Goal: Book appointment/travel/reservation

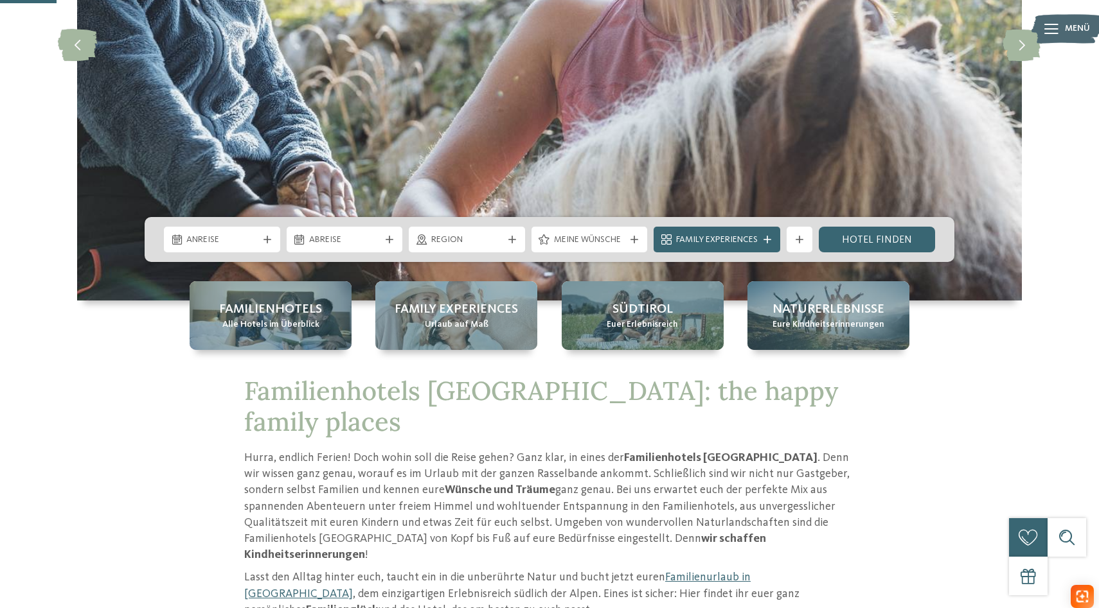
scroll to position [283, 0]
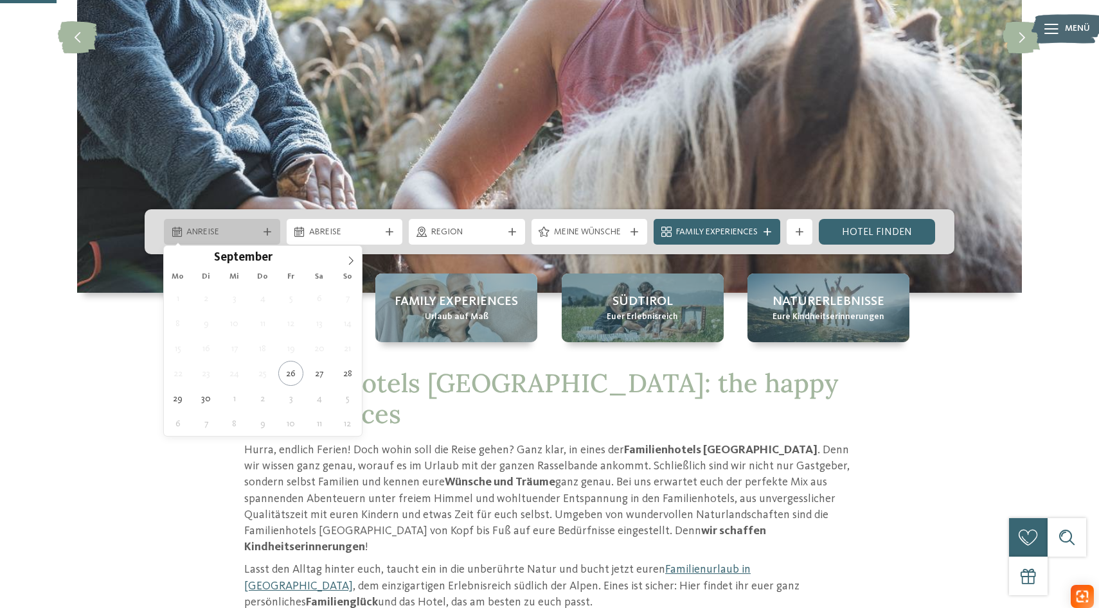
click at [247, 226] on span "Anreise" at bounding box center [221, 232] width 71 height 13
click at [351, 259] on icon at bounding box center [351, 260] width 4 height 8
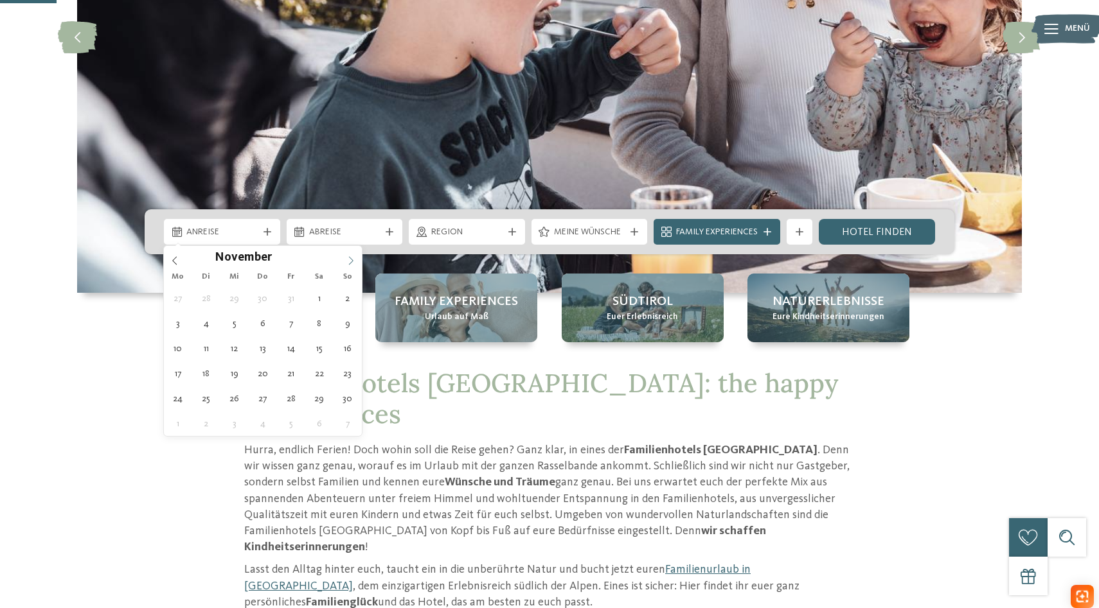
click at [351, 259] on icon at bounding box center [351, 260] width 4 height 8
type div "[DATE]"
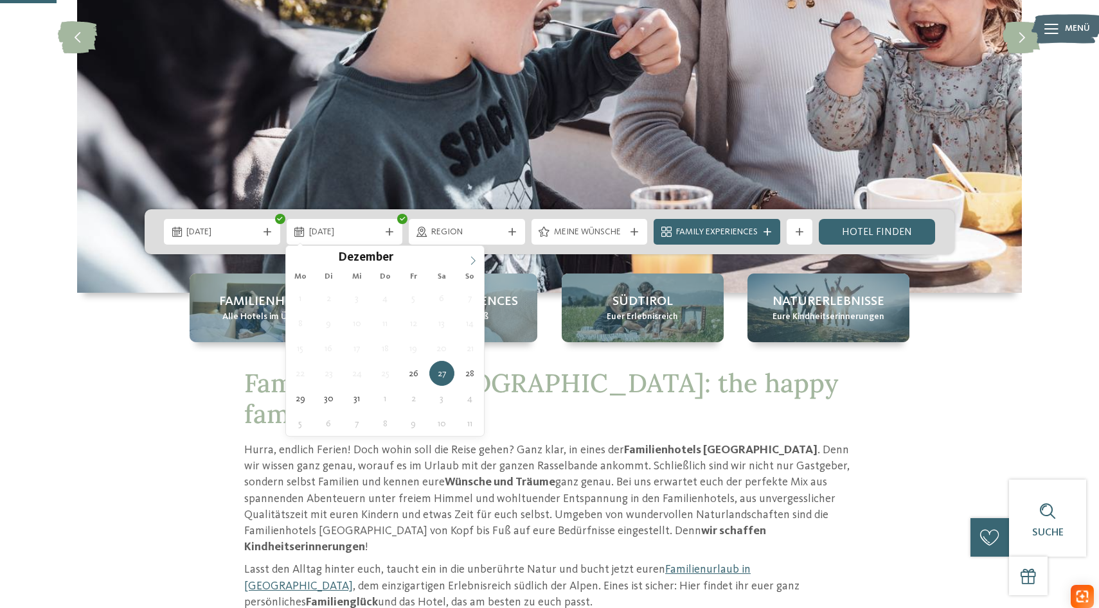
type input "****"
click at [473, 256] on icon at bounding box center [472, 260] width 9 height 9
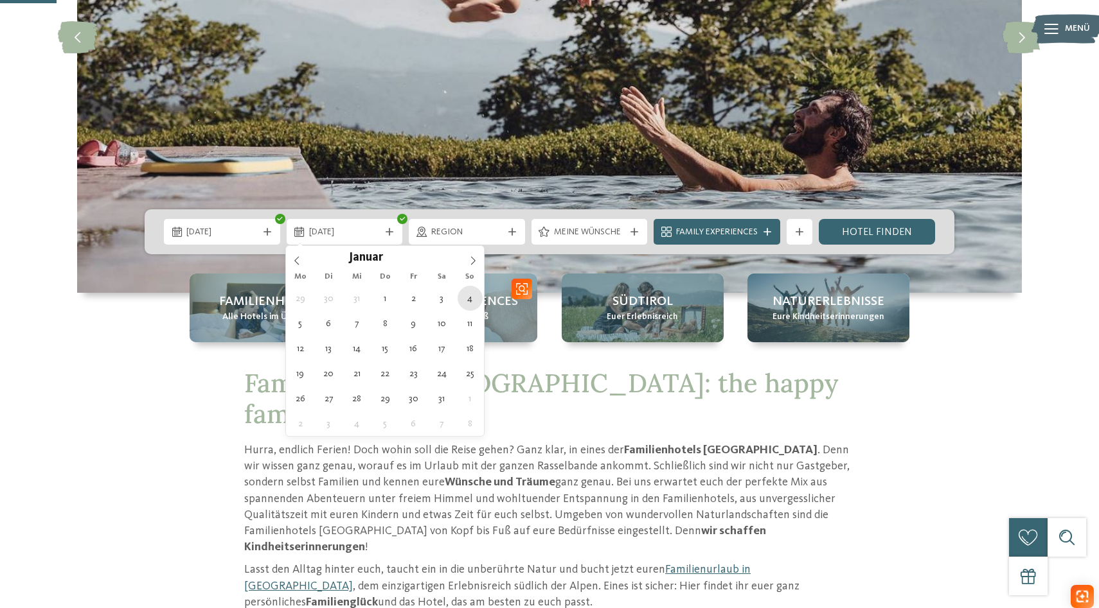
type div "[DATE]"
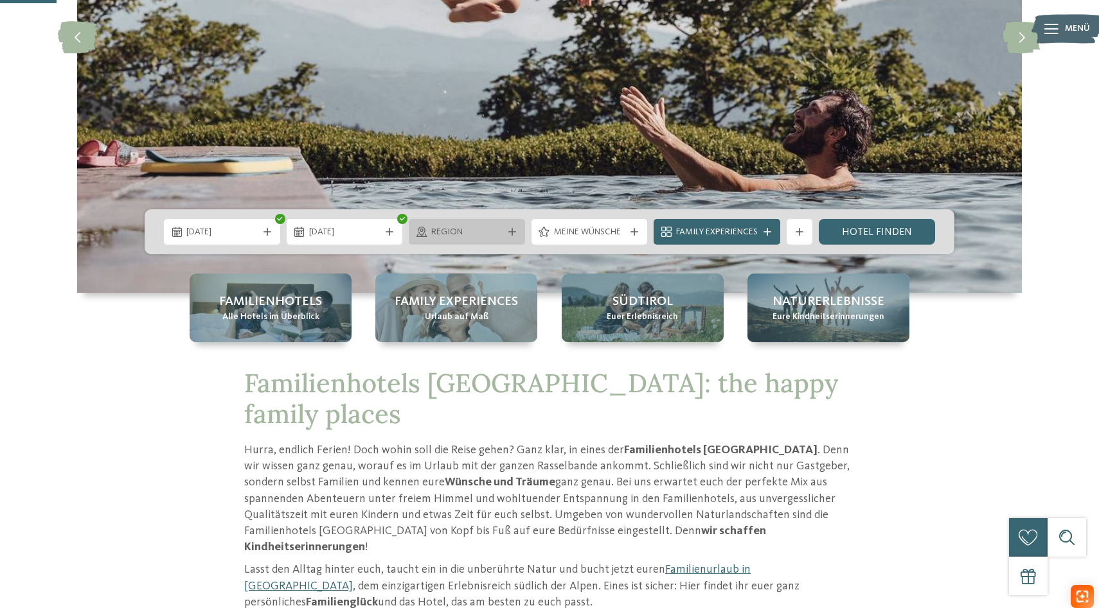
click at [510, 228] on icon at bounding box center [512, 232] width 8 height 8
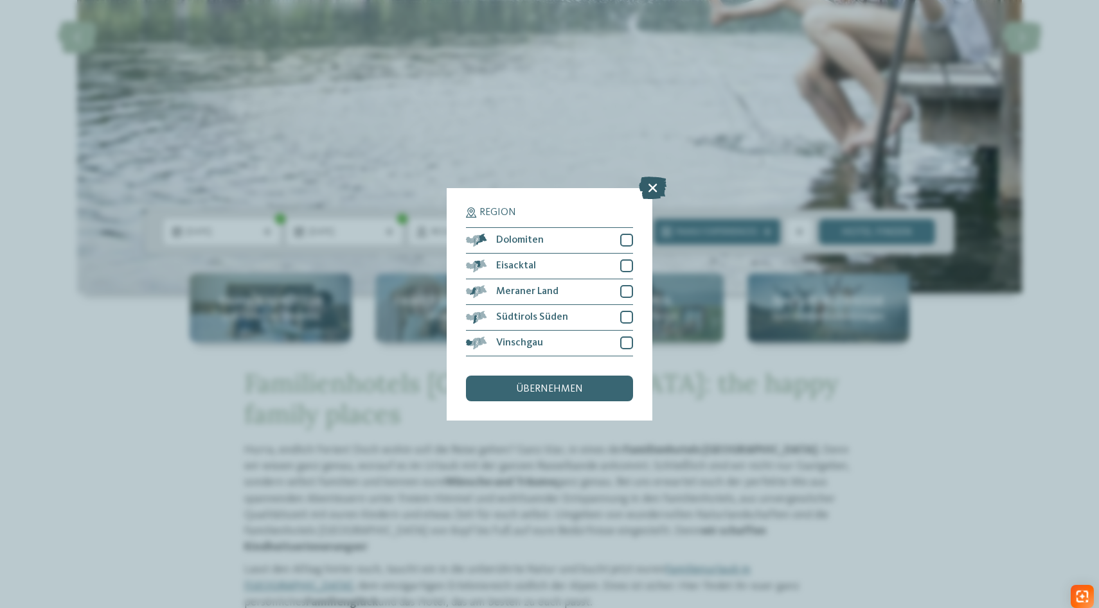
click at [658, 185] on icon at bounding box center [653, 187] width 28 height 22
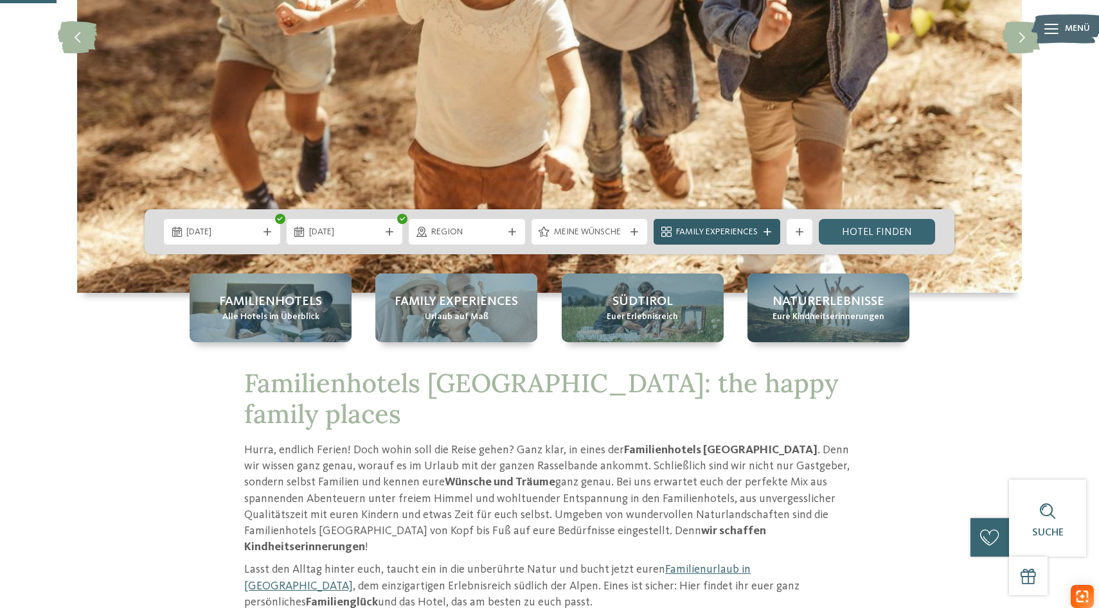
click at [696, 229] on span "Family Experiences" at bounding box center [717, 232] width 82 height 13
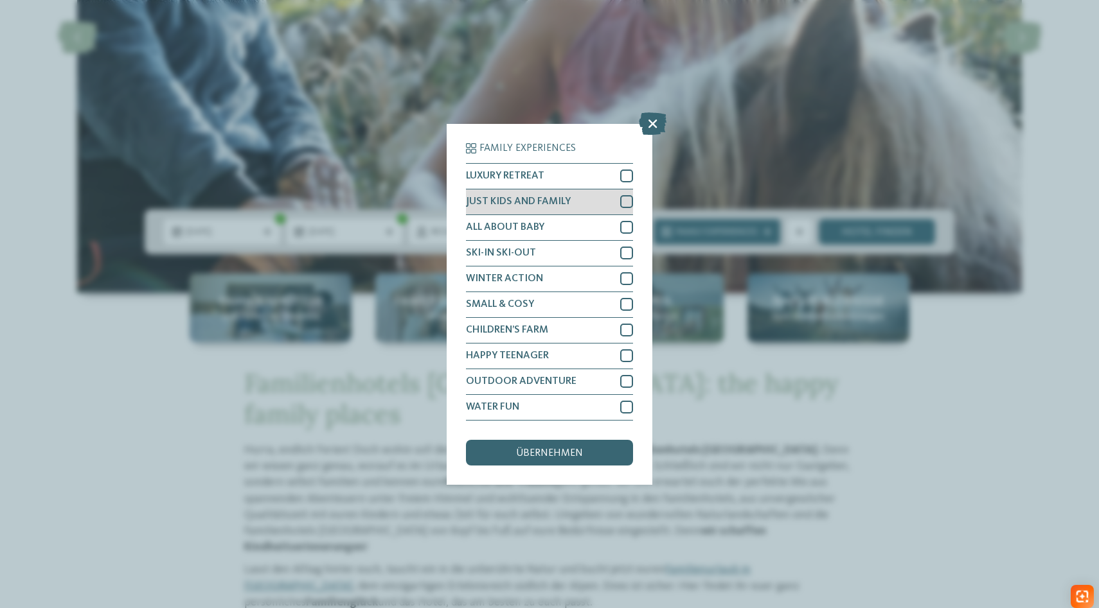
click at [626, 199] on div at bounding box center [626, 201] width 13 height 13
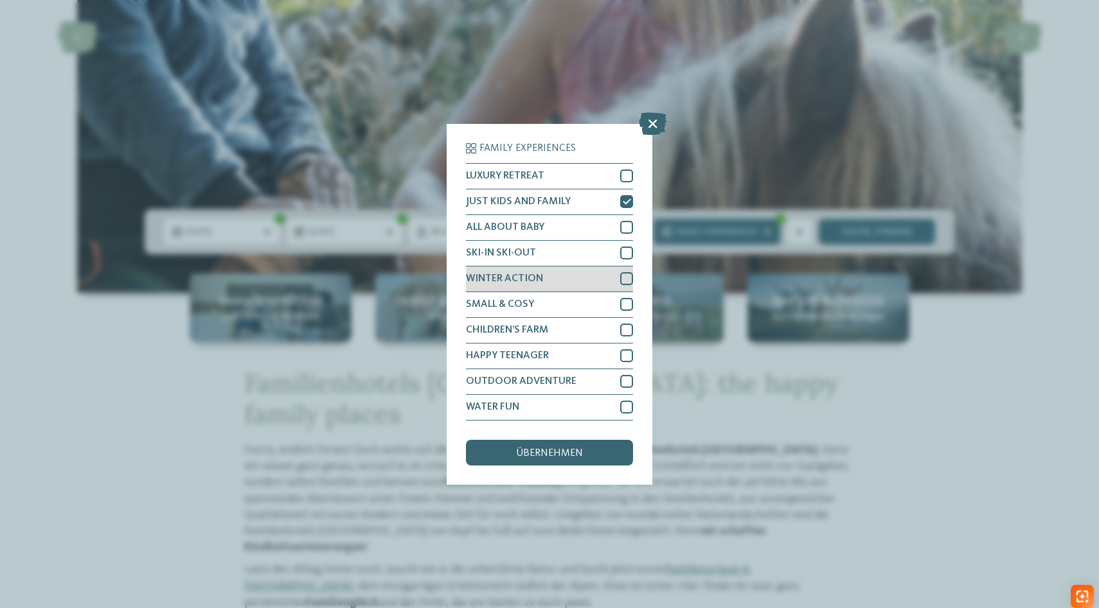
click at [626, 276] on div at bounding box center [626, 278] width 13 height 13
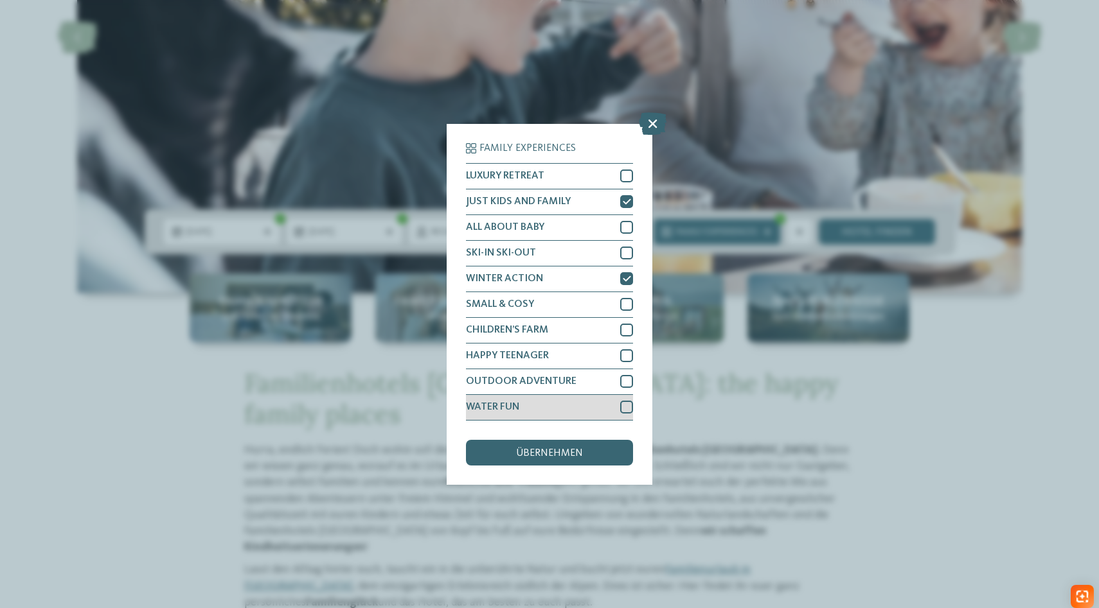
click at [624, 405] on div at bounding box center [626, 407] width 13 height 13
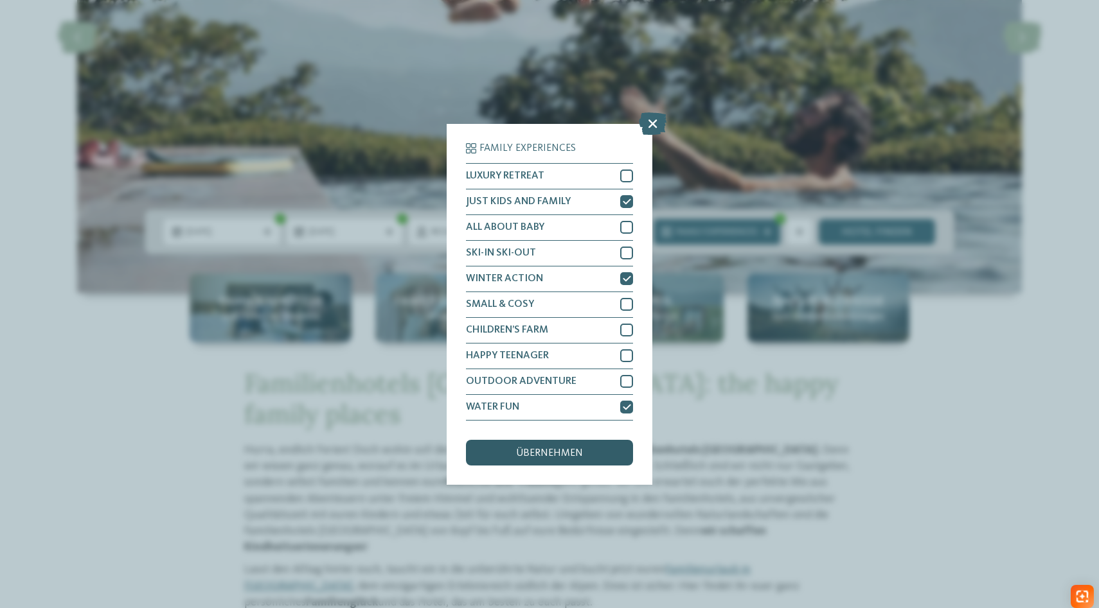
click at [574, 454] on span "übernehmen" at bounding box center [549, 453] width 67 height 10
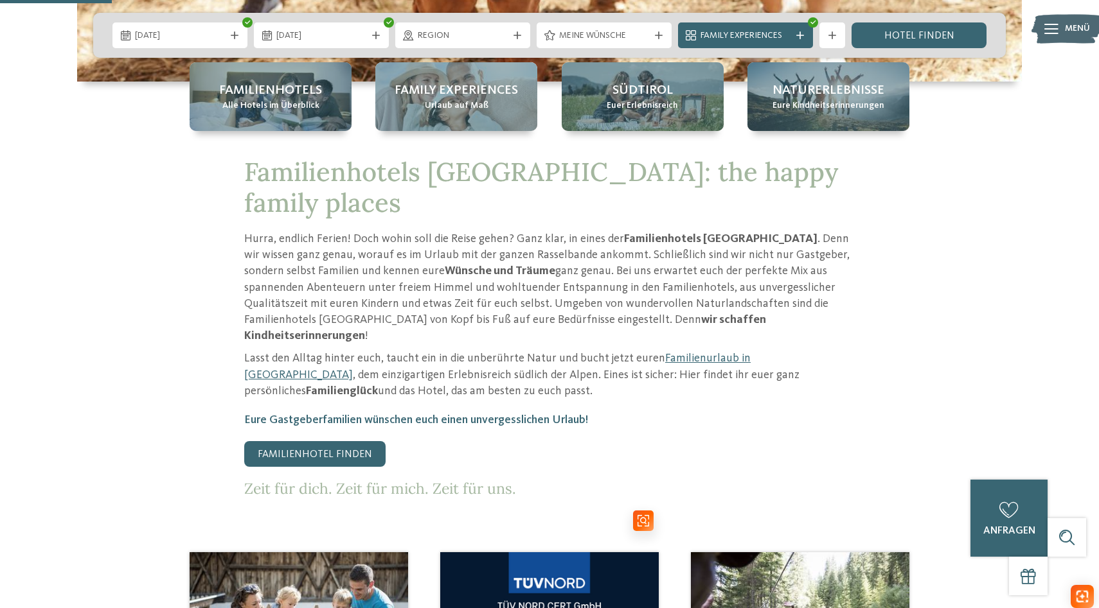
scroll to position [0, 0]
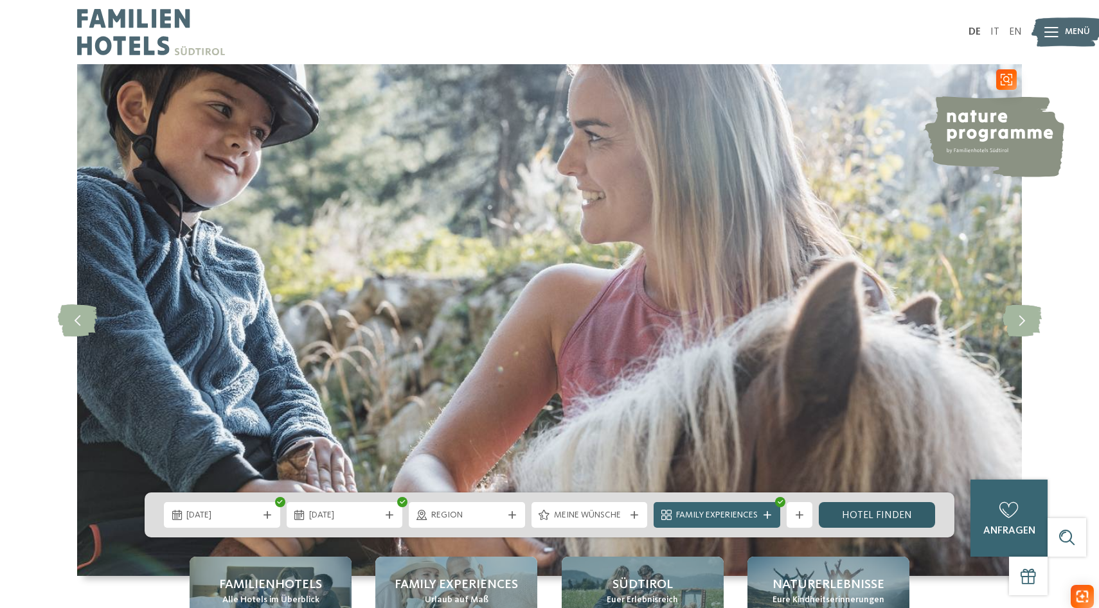
click at [894, 516] on link "Hotel finden" at bounding box center [876, 515] width 116 height 26
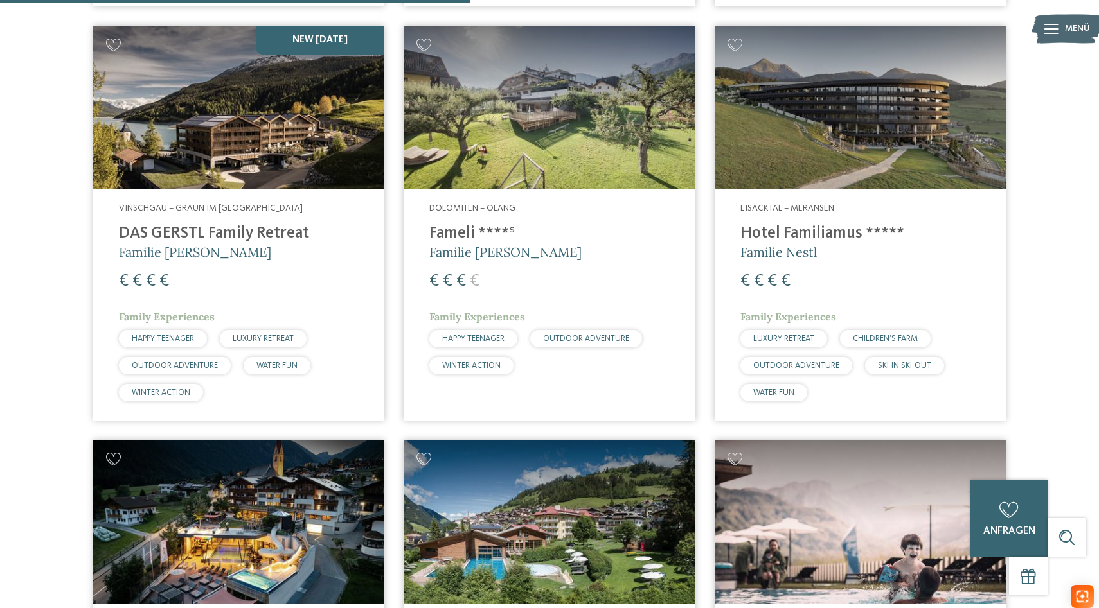
scroll to position [1359, 0]
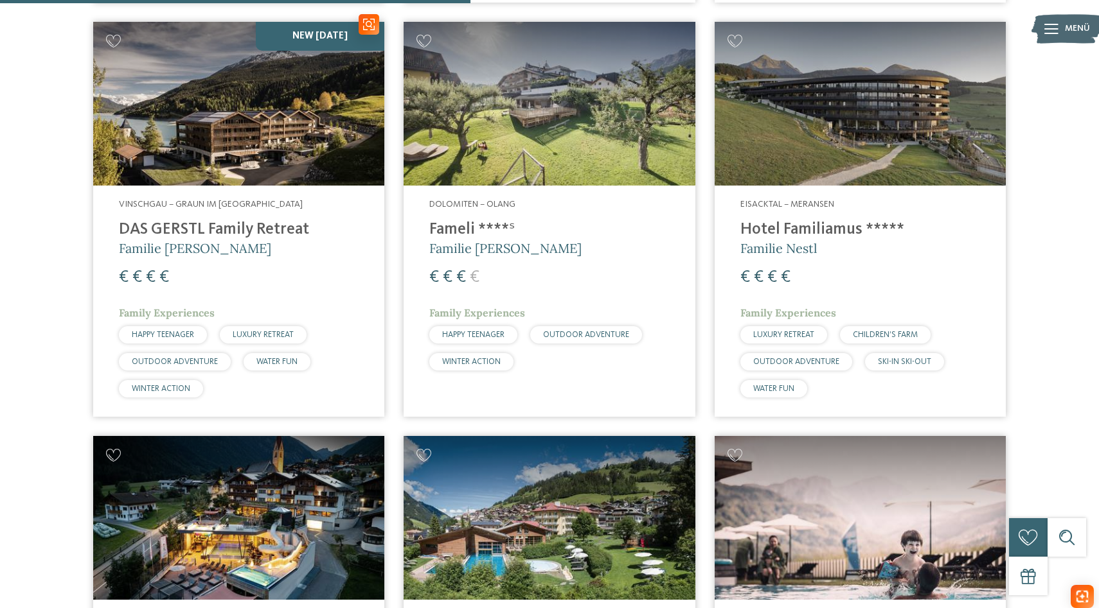
click at [243, 124] on img at bounding box center [238, 104] width 291 height 164
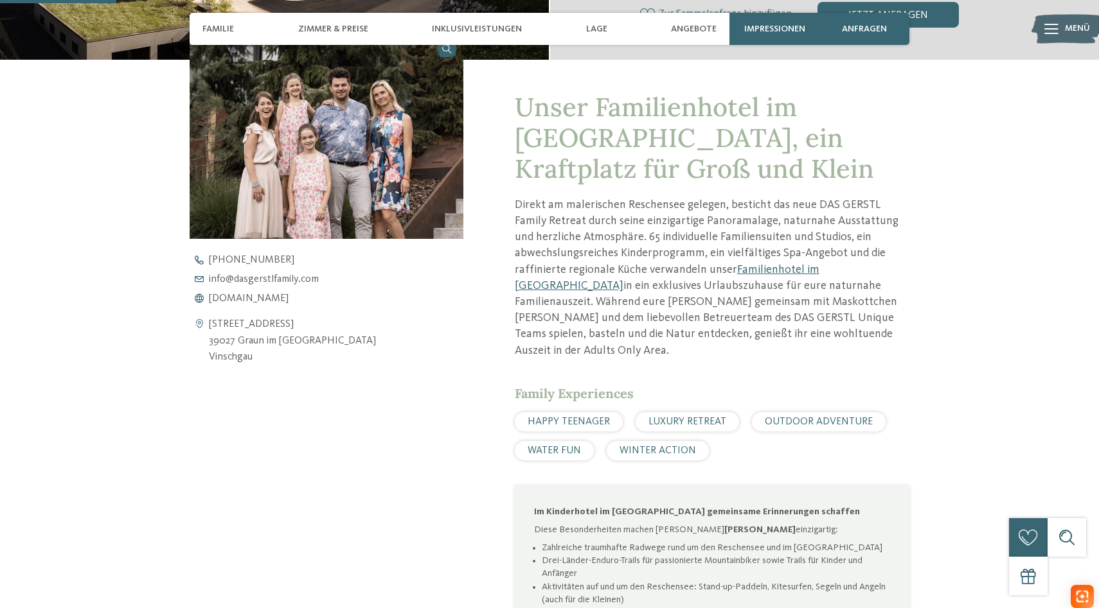
scroll to position [449, 0]
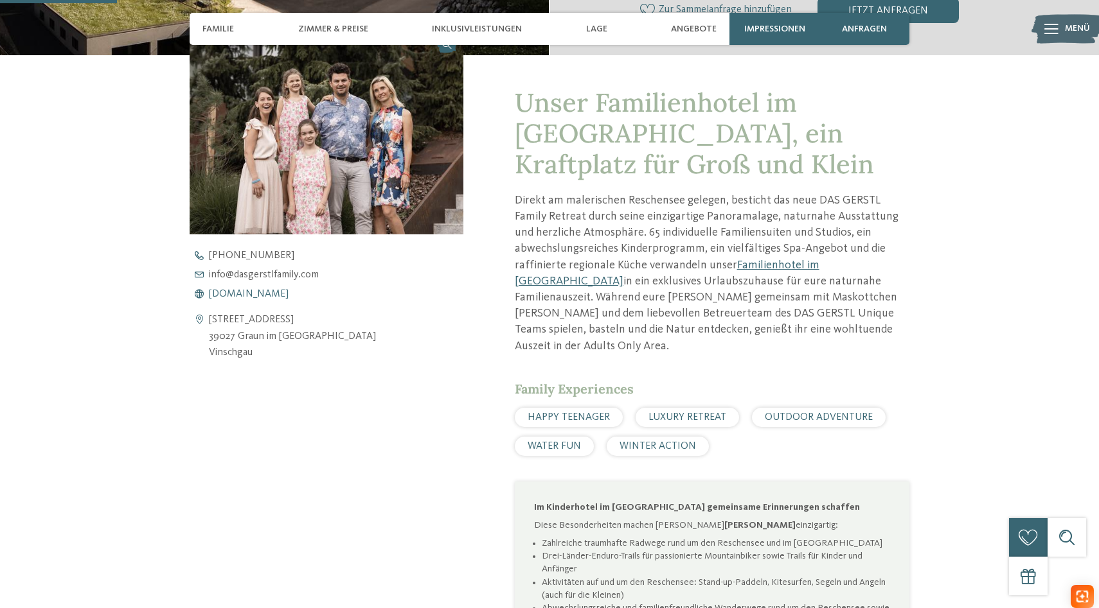
click at [288, 294] on span "www.dasgerstlfamily.com" at bounding box center [249, 294] width 80 height 10
